Goal: Task Accomplishment & Management: Complete application form

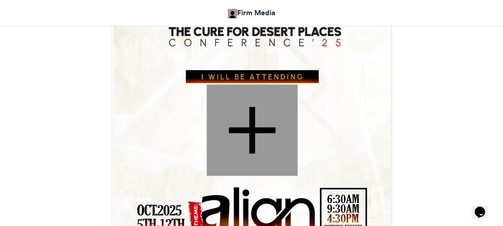
scroll to position [335, 0]
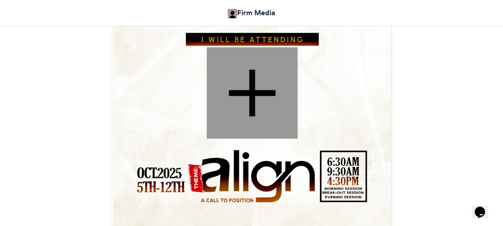
click at [255, 75] on div at bounding box center [252, 93] width 91 height 91
click at [260, 75] on div at bounding box center [252, 93] width 91 height 91
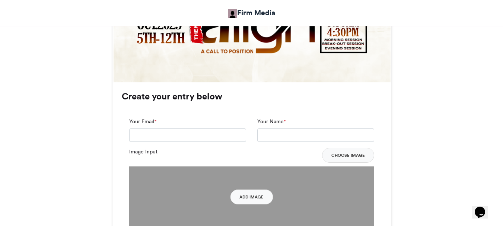
scroll to position [522, 0]
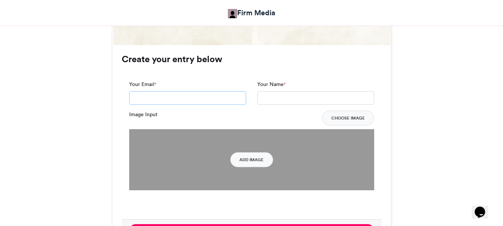
click at [225, 91] on input "Your Email *" at bounding box center [187, 97] width 117 height 13
type input "**********"
click at [279, 91] on input "Your Name *" at bounding box center [315, 97] width 117 height 13
type input "**********"
click at [262, 152] on button "Add Image" at bounding box center [251, 159] width 43 height 15
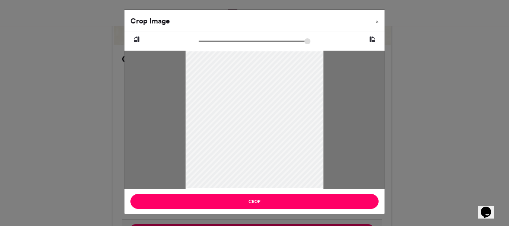
drag, startPoint x: 290, startPoint y: 118, endPoint x: 285, endPoint y: 105, distance: 13.5
click at [285, 105] on div at bounding box center [255, 108] width 138 height 184
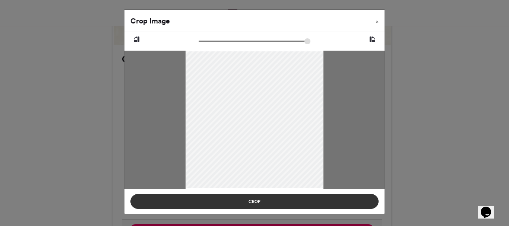
click at [294, 200] on button "Crop" at bounding box center [254, 201] width 248 height 15
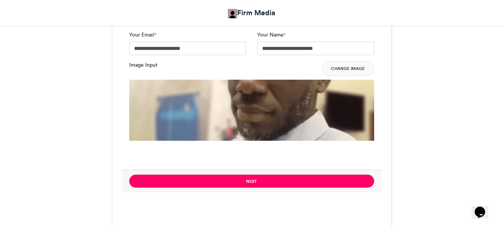
scroll to position [596, 0]
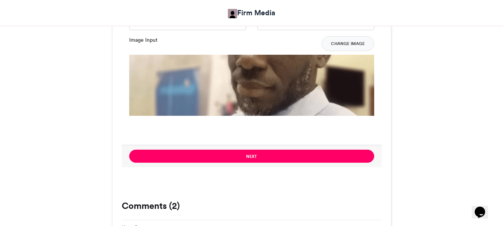
click at [298, 77] on img at bounding box center [251, 178] width 245 height 246
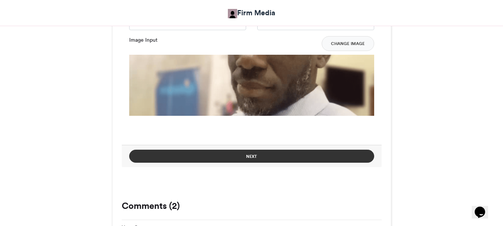
click at [307, 150] on button "Next" at bounding box center [251, 156] width 245 height 13
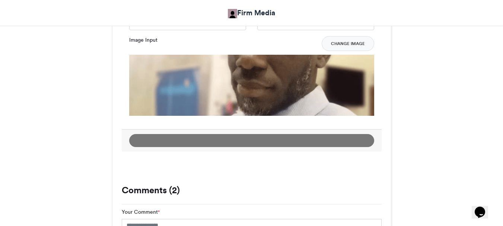
scroll to position [438, 0]
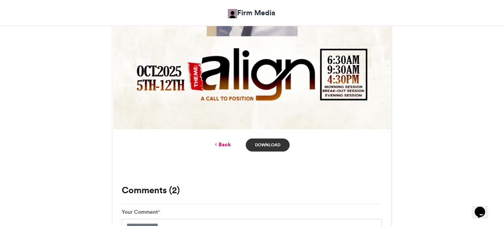
click at [273, 139] on link "Download" at bounding box center [268, 145] width 44 height 13
